Goal: Task Accomplishment & Management: Use online tool/utility

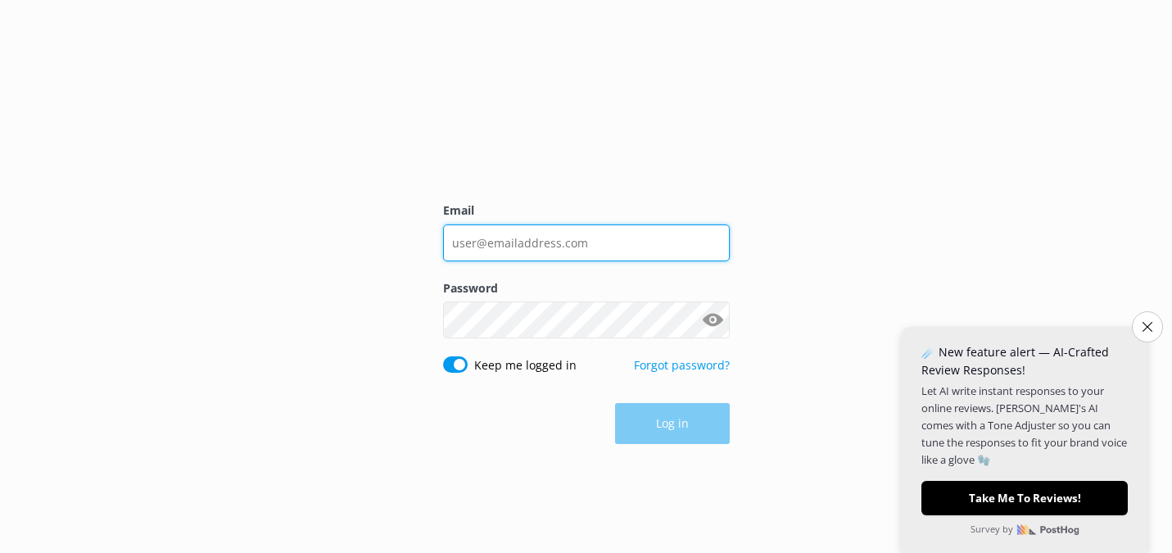
type input "[PERSON_NAME][EMAIL_ADDRESS][DOMAIN_NAME]"
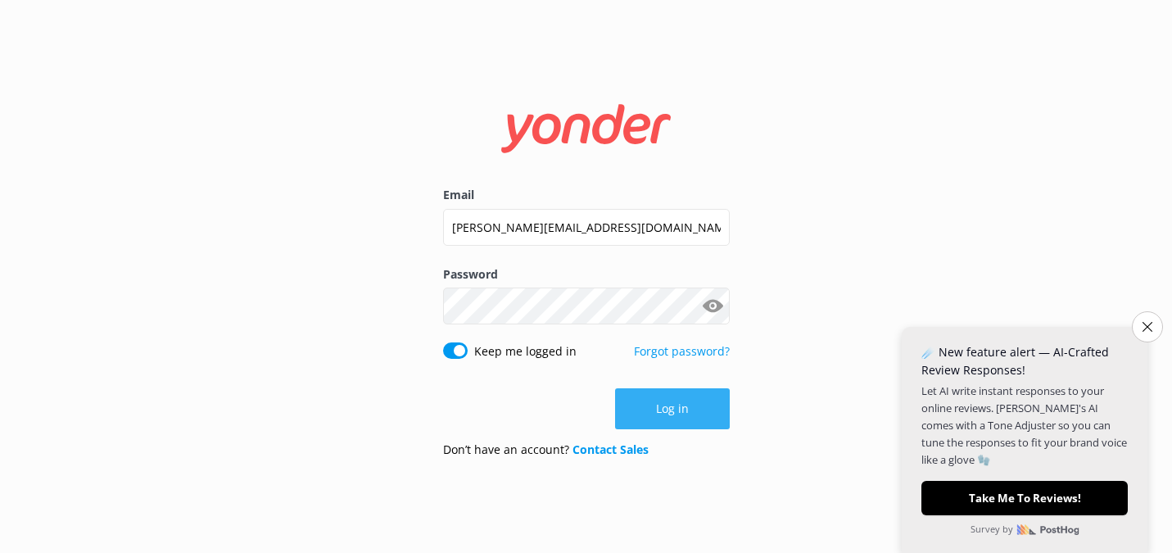
click at [669, 413] on button "Log in" at bounding box center [672, 408] width 115 height 41
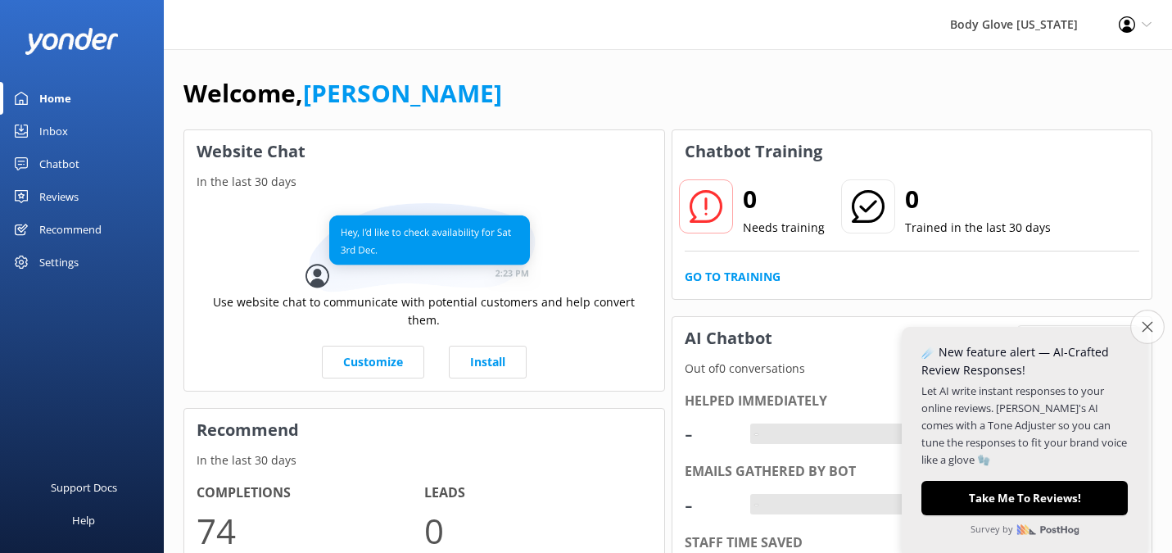
click at [1145, 335] on button "Close survey" at bounding box center [1147, 326] width 34 height 34
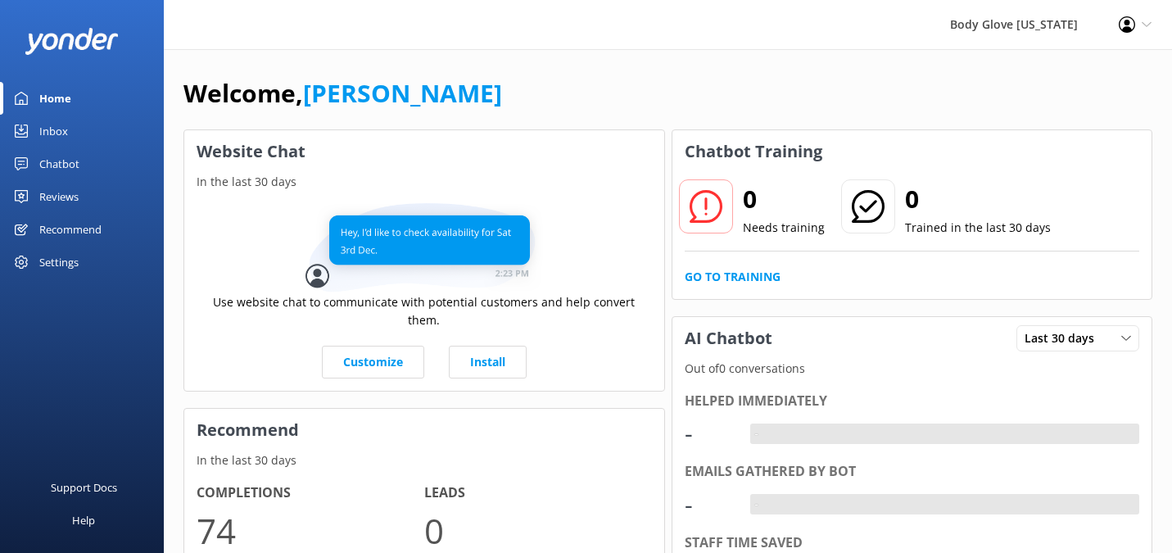
click at [82, 233] on div "Recommend" at bounding box center [70, 229] width 62 height 33
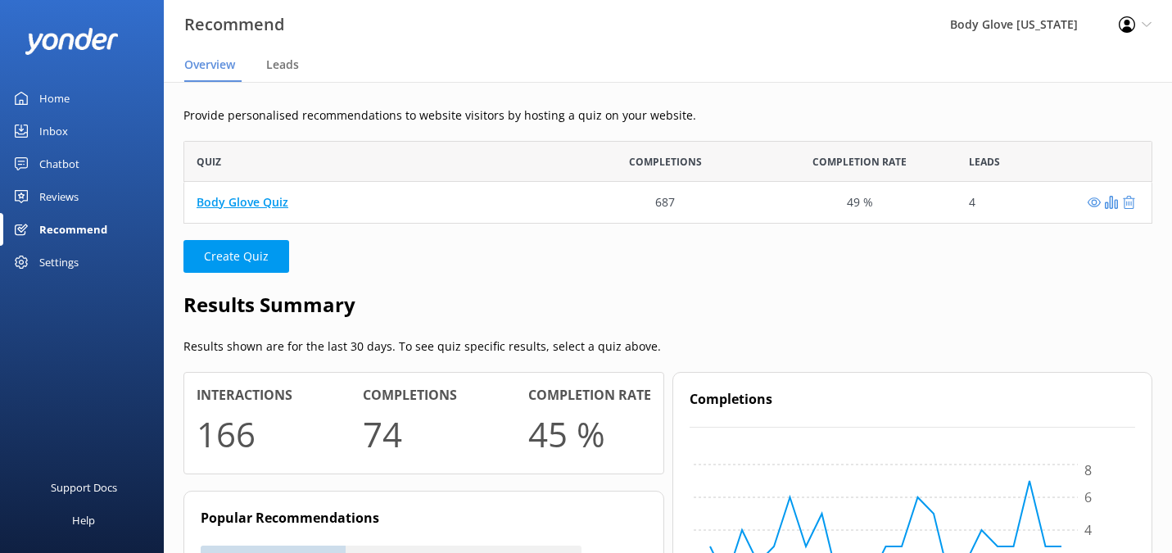
click at [254, 201] on link "Body Glove Quiz" at bounding box center [242, 202] width 92 height 16
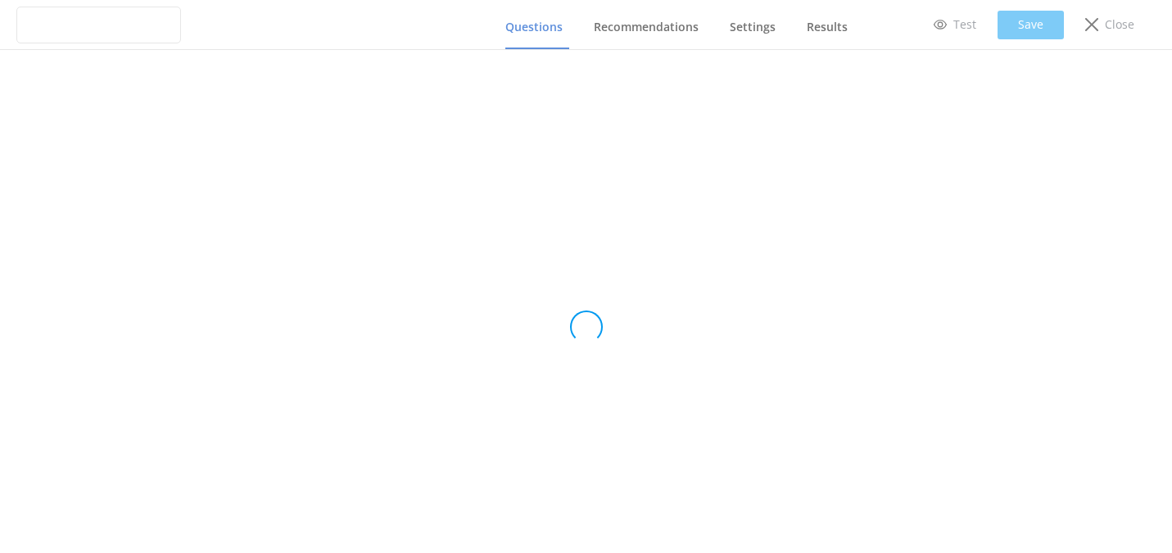
type input "Body Glove Quiz"
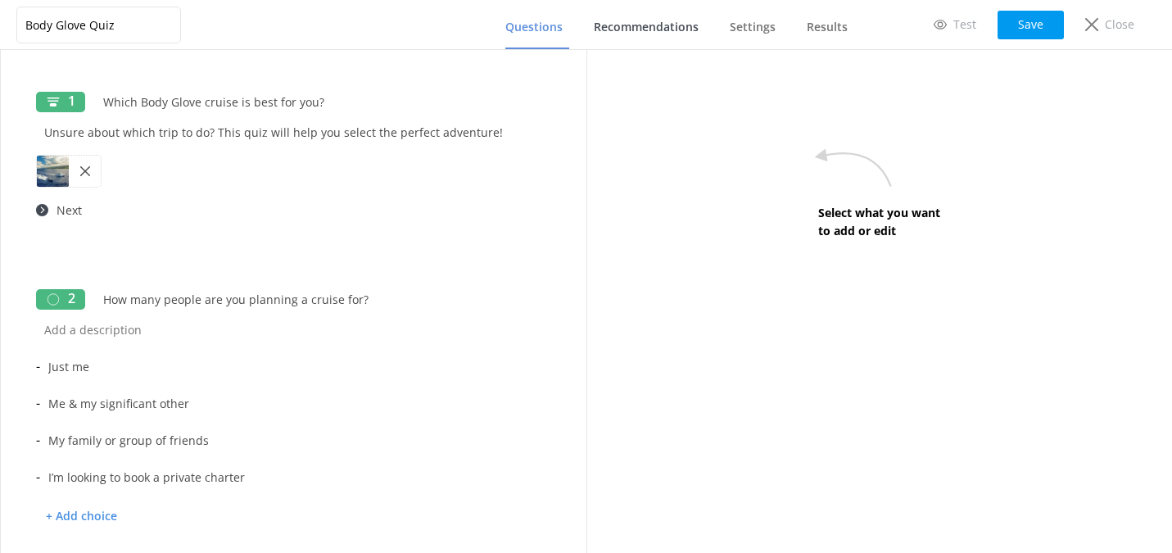
click at [657, 28] on span "Recommendations" at bounding box center [646, 27] width 105 height 16
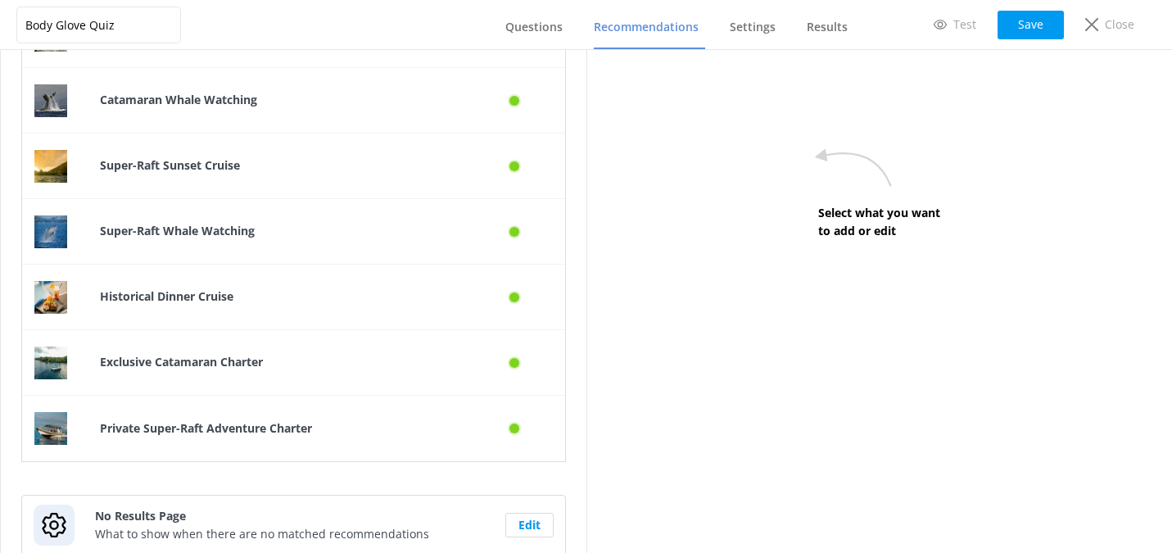
scroll to position [926, 0]
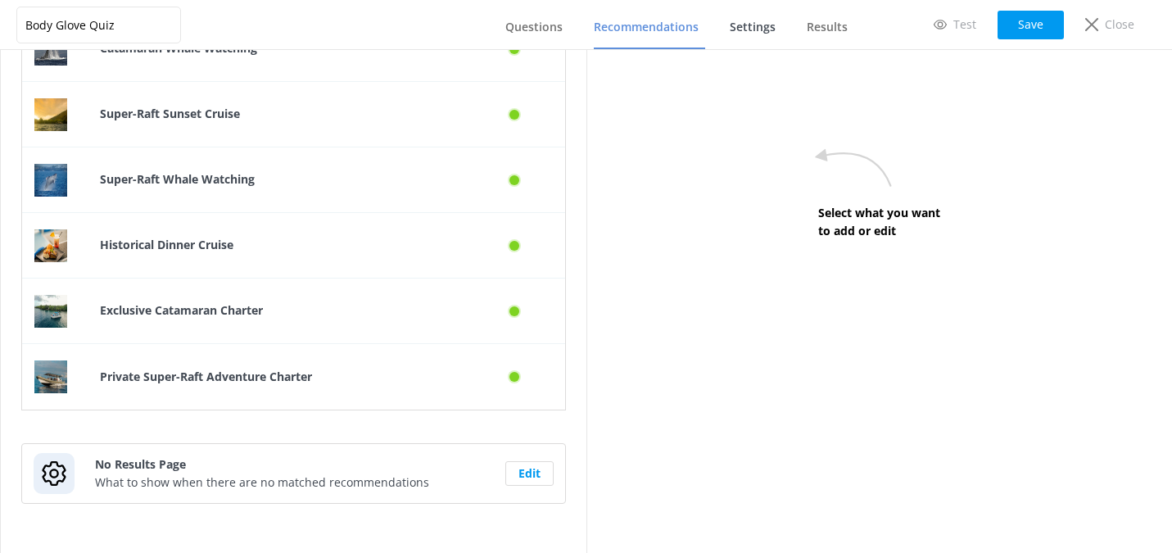
click at [752, 30] on span "Settings" at bounding box center [752, 27] width 46 height 16
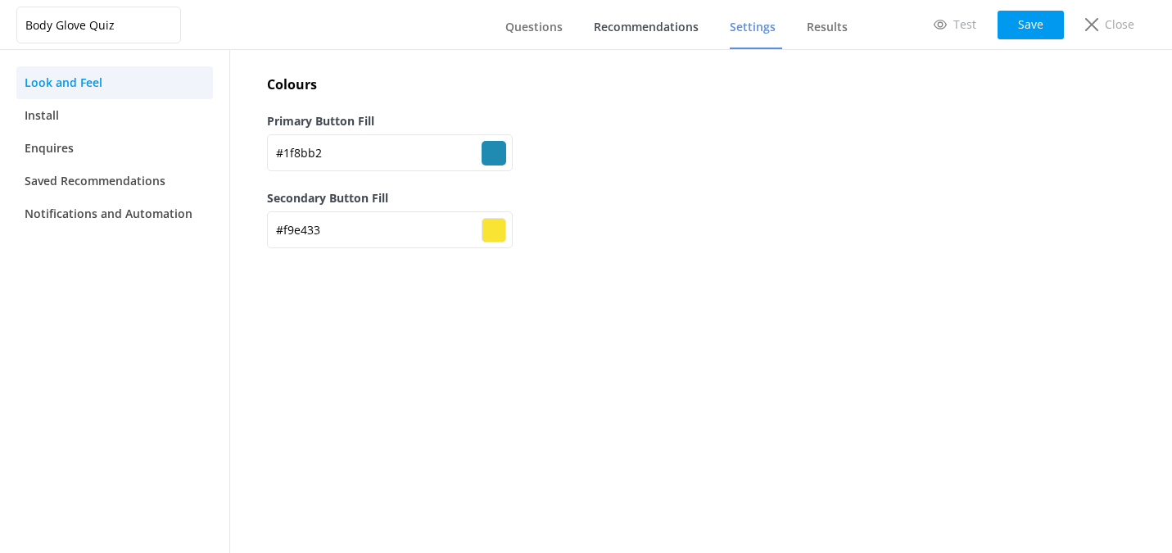
click at [632, 30] on span "Recommendations" at bounding box center [646, 27] width 105 height 16
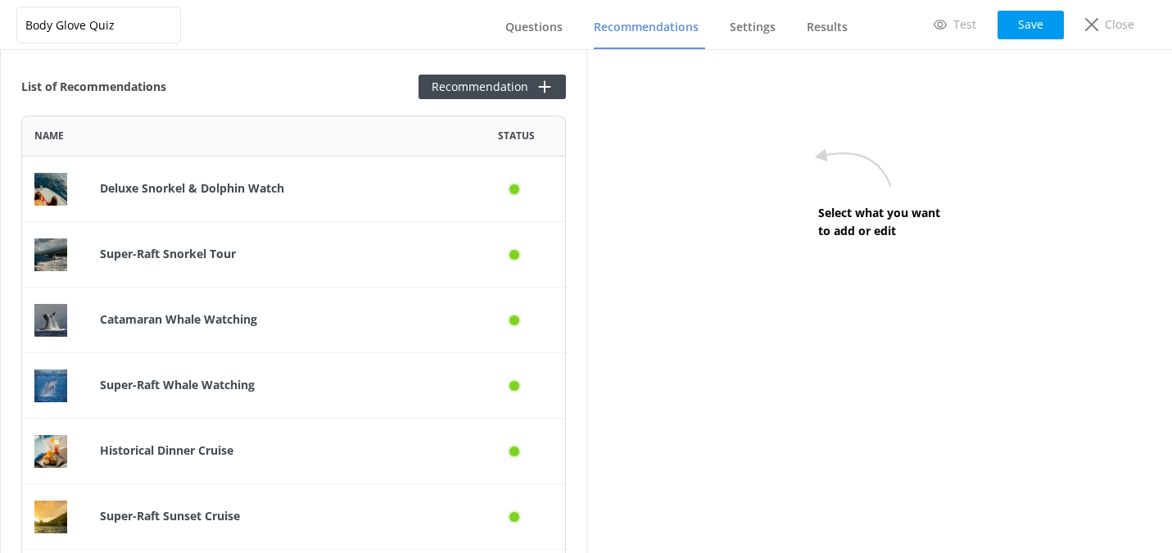
scroll to position [1221, 544]
click at [738, 29] on span "Settings" at bounding box center [752, 27] width 46 height 16
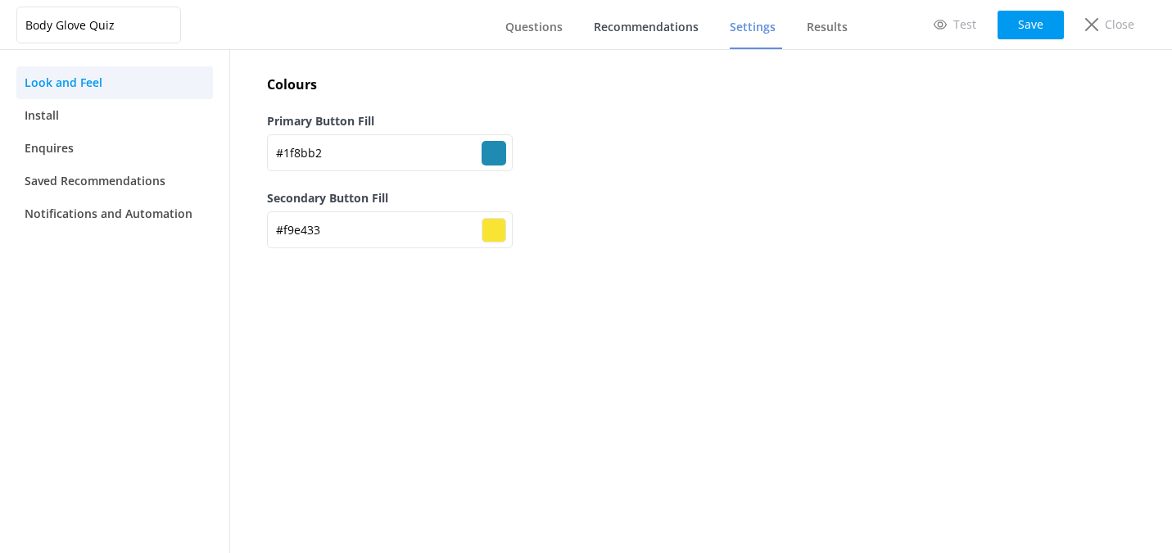
click at [609, 29] on span "Recommendations" at bounding box center [646, 27] width 105 height 16
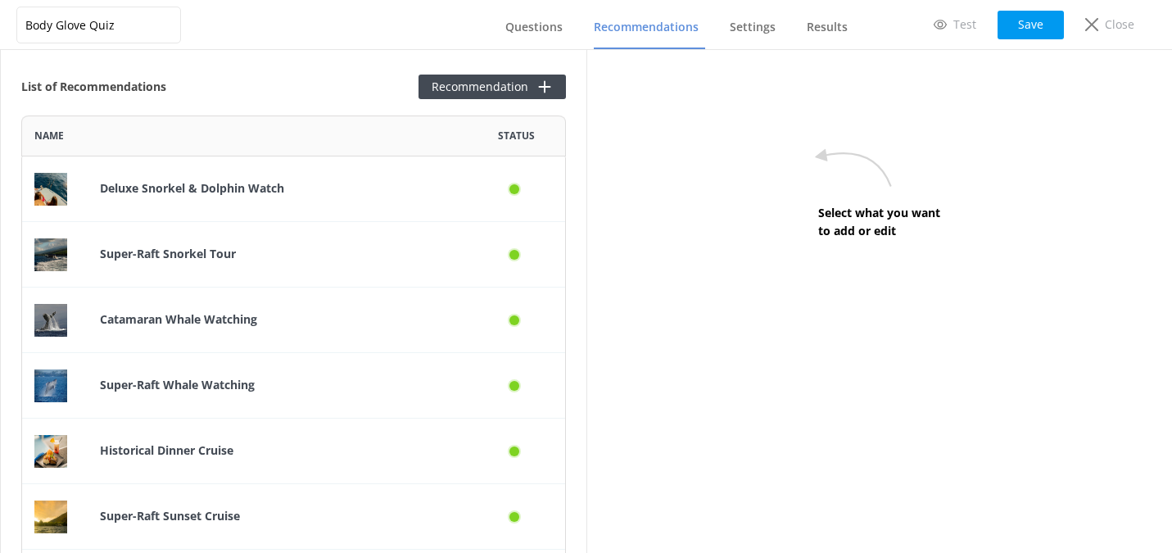
scroll to position [1221, 544]
click at [394, 186] on p "Deluxe Snorkel & Dolphin Watch" at bounding box center [277, 188] width 354 height 18
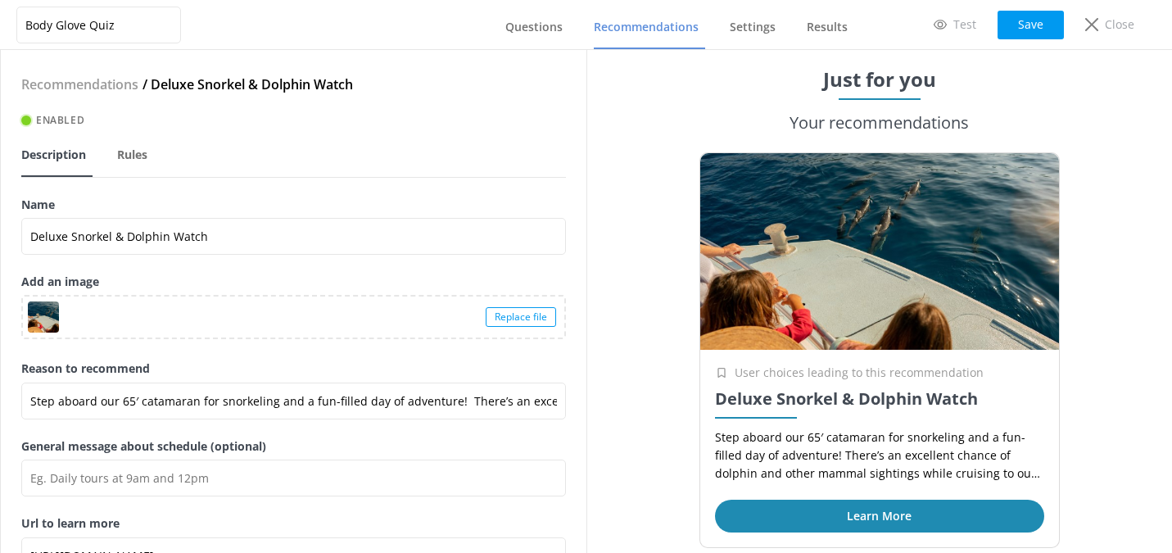
click at [653, 22] on span "Recommendations" at bounding box center [646, 27] width 105 height 16
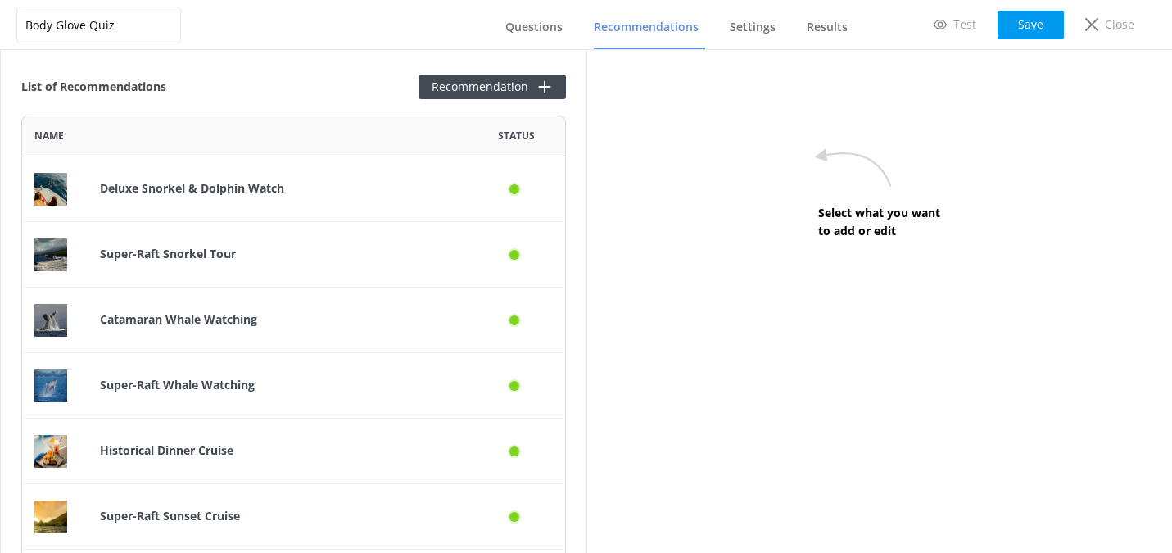
scroll to position [1221, 544]
click at [384, 181] on p "Deluxe Snorkel & Dolphin Watch" at bounding box center [277, 188] width 354 height 18
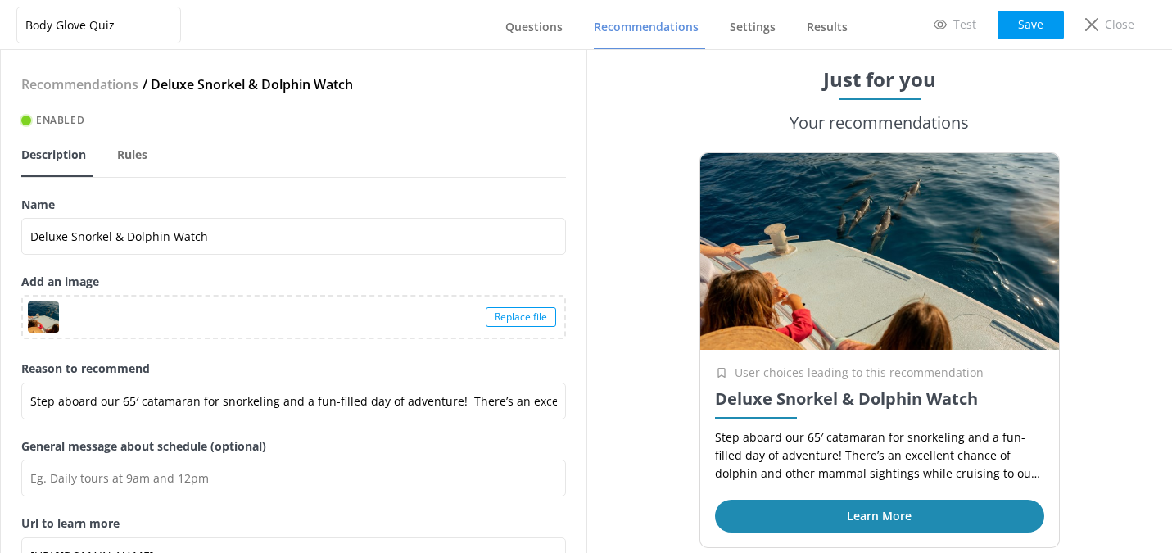
click at [86, 88] on h4 "Recommendations" at bounding box center [79, 84] width 117 height 21
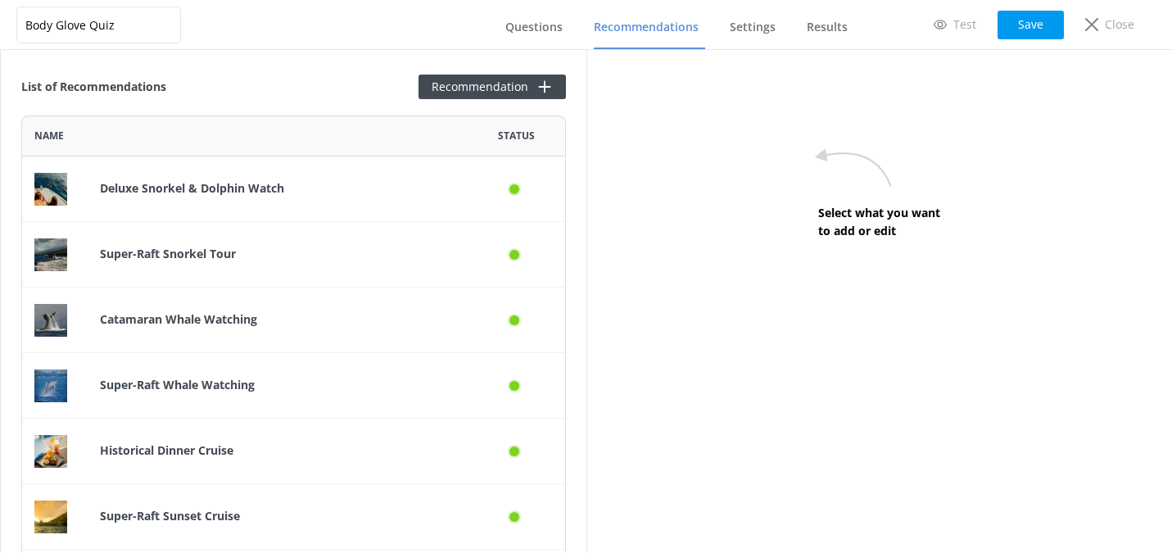
scroll to position [1221, 544]
click at [260, 239] on div "Super-Raft Snorkel Tour" at bounding box center [277, 254] width 379 height 65
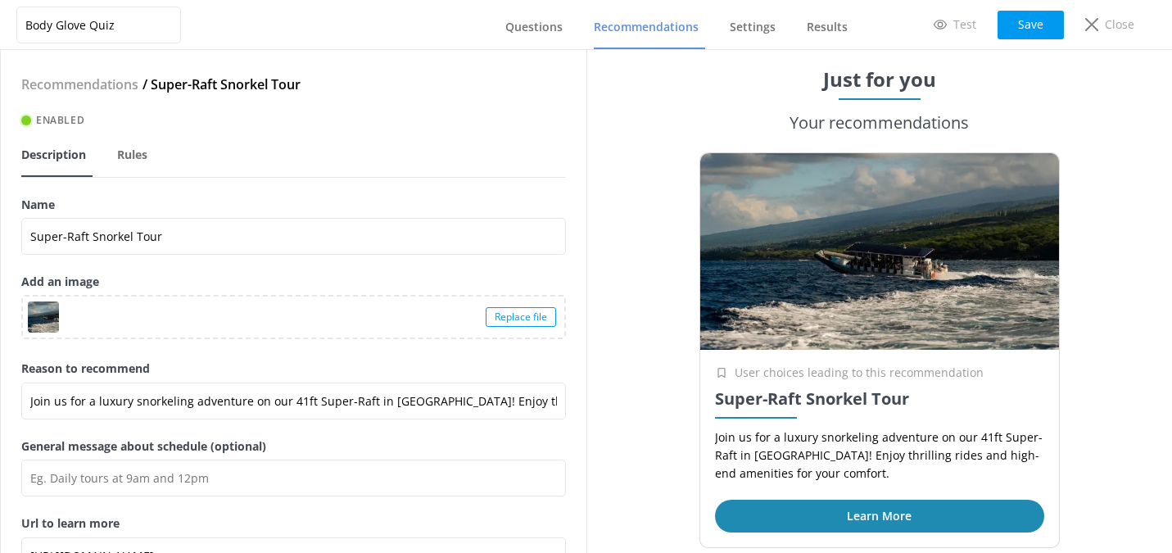
click at [93, 87] on h4 "Recommendations" at bounding box center [79, 84] width 117 height 21
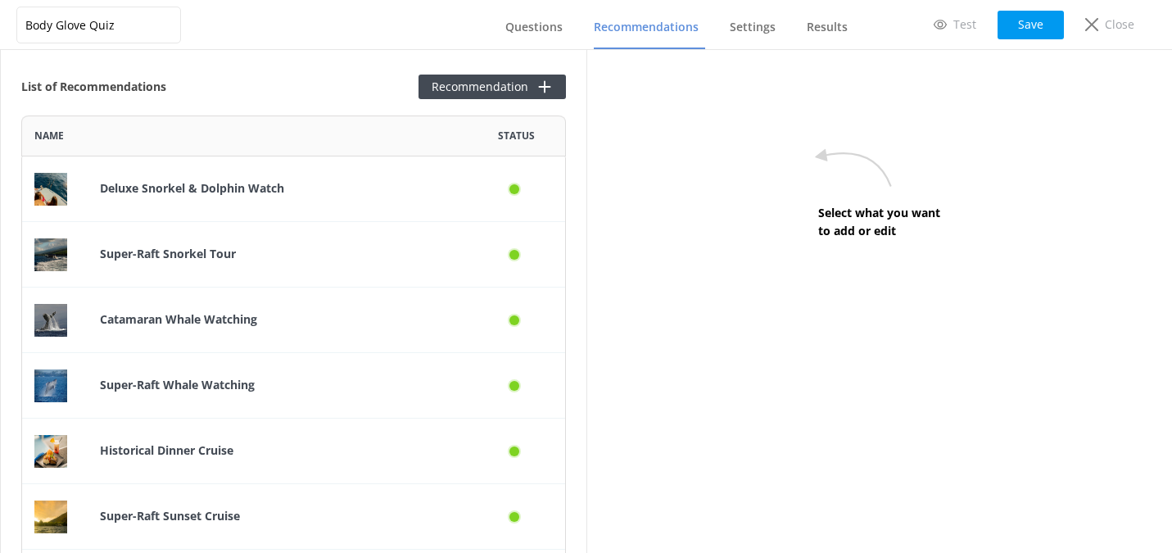
scroll to position [1221, 544]
